Goal: Navigation & Orientation: Go to known website

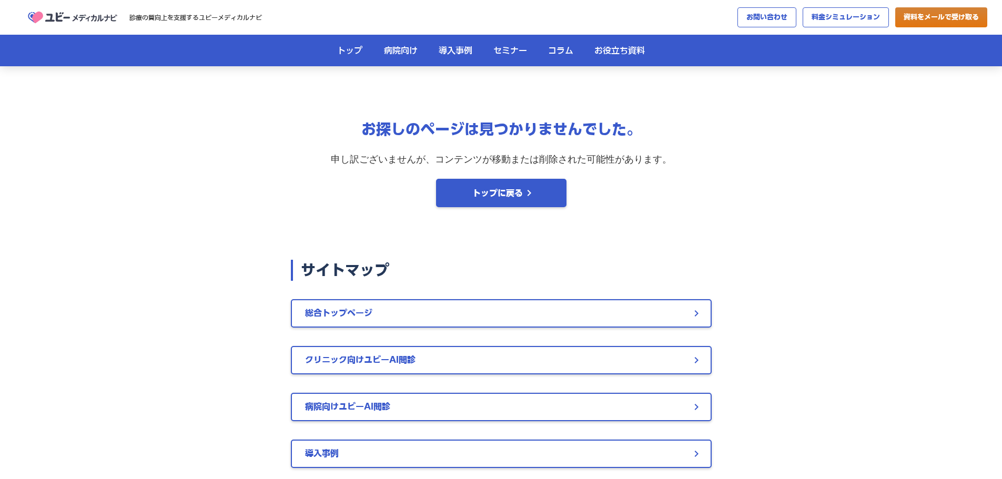
click at [75, 14] on img at bounding box center [72, 17] width 95 height 19
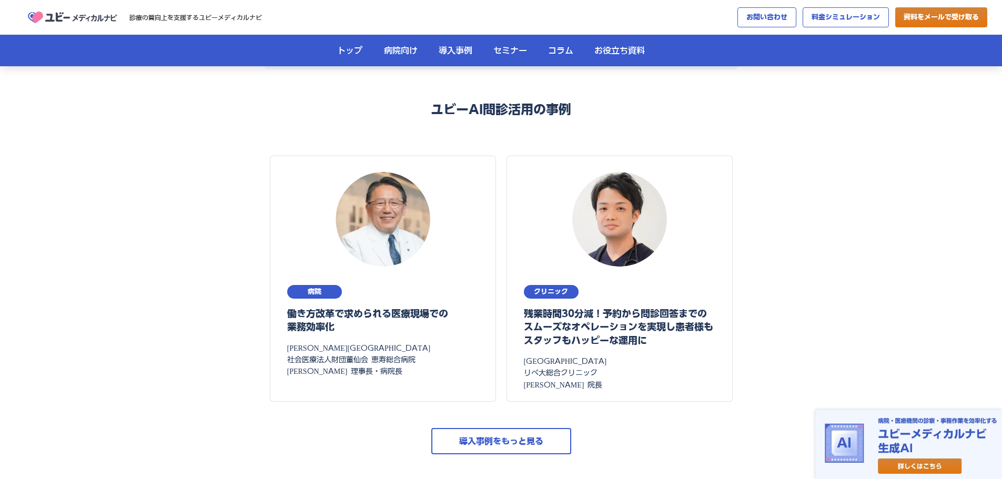
scroll to position [2630, 0]
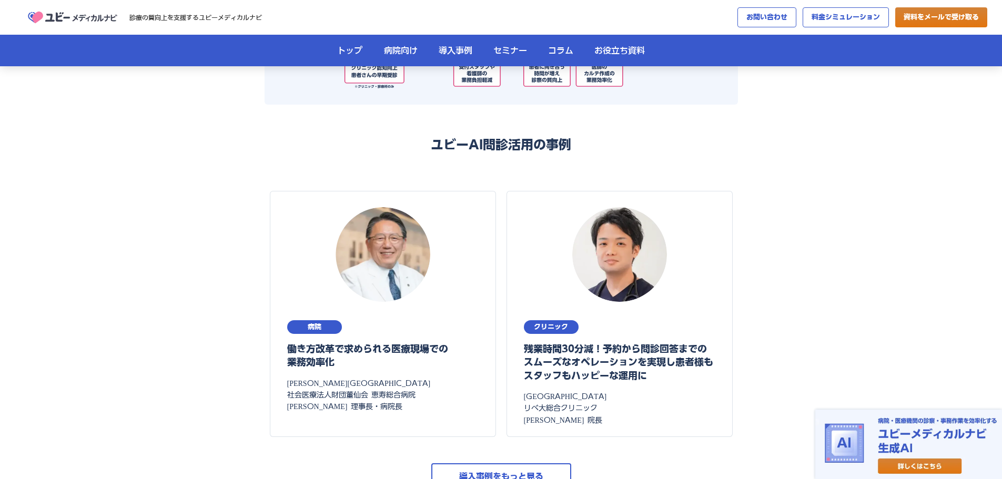
click at [83, 16] on img at bounding box center [72, 17] width 95 height 19
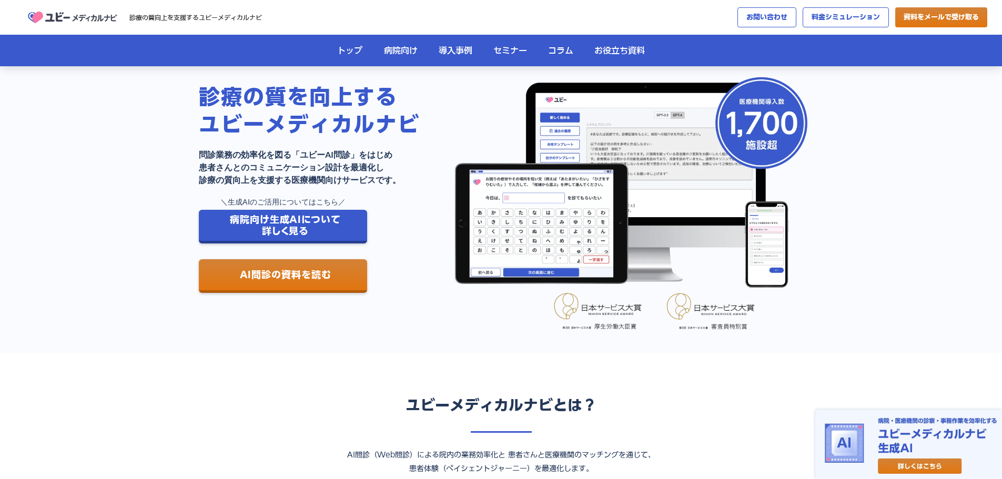
scroll to position [0, 0]
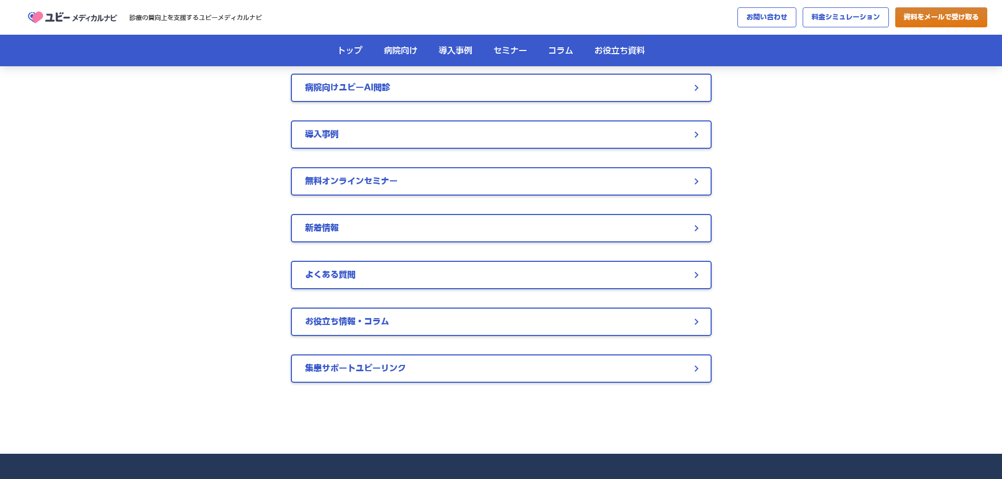
scroll to position [316, 0]
